Goal: Register for event/course

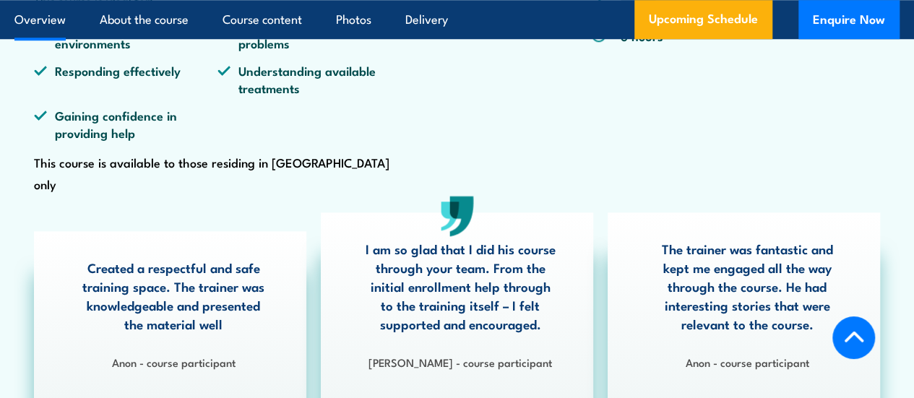
scroll to position [506, 0]
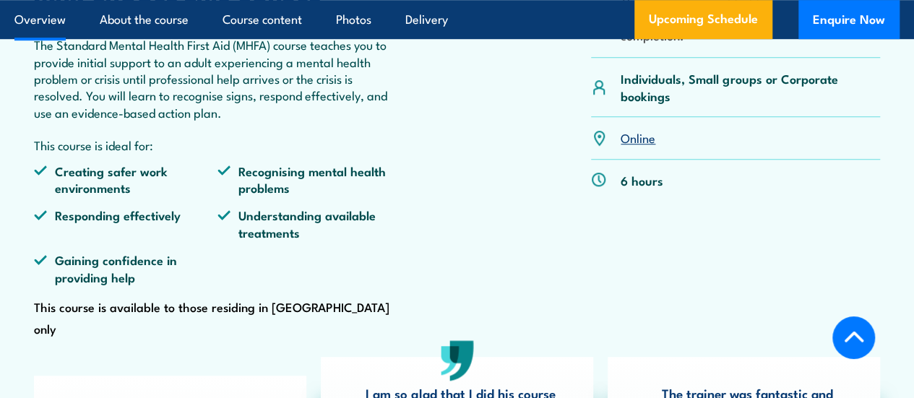
click at [644, 146] on link "Online" at bounding box center [637, 137] width 35 height 17
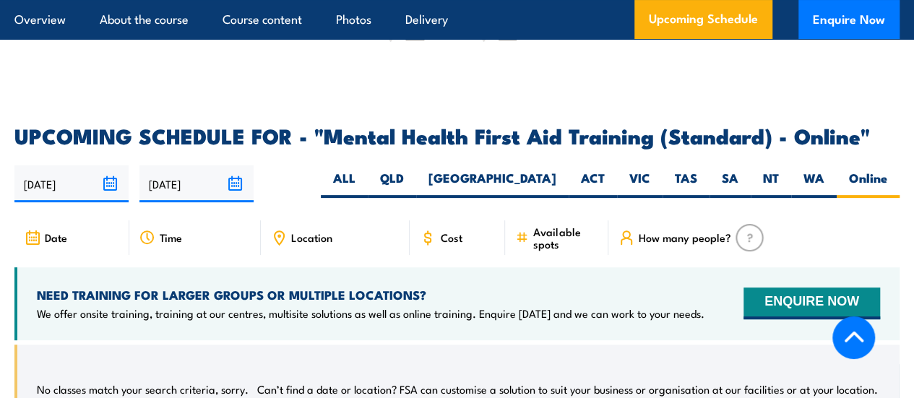
scroll to position [2823, 0]
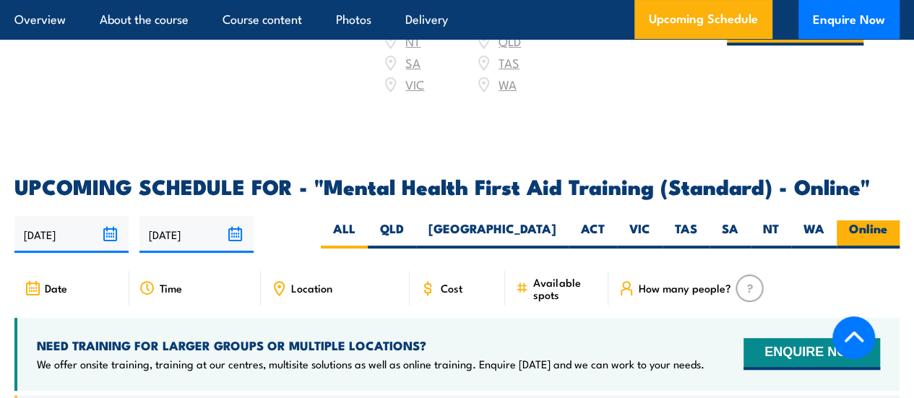
scroll to position [2889, 0]
